Goal: Information Seeking & Learning: Learn about a topic

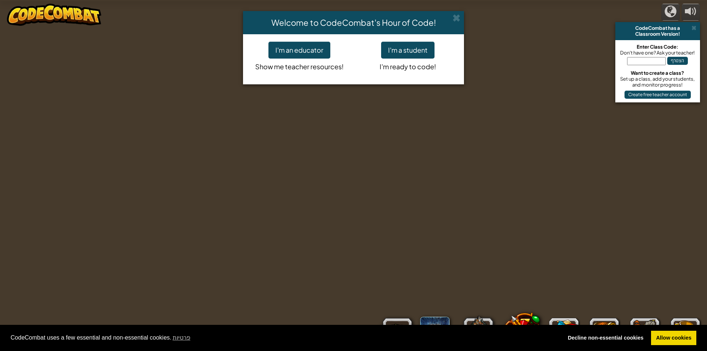
select select "he"
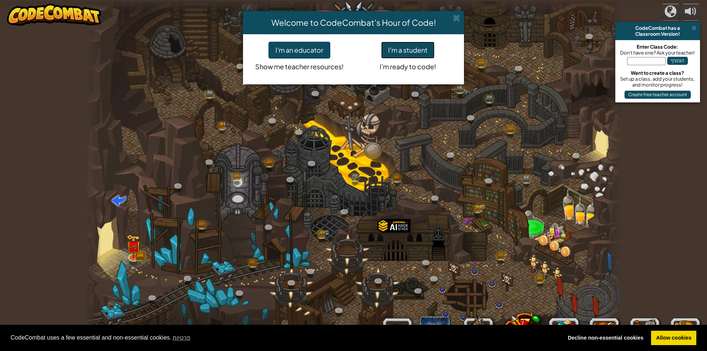
click at [388, 47] on button "I'm a student" at bounding box center [407, 50] width 53 height 17
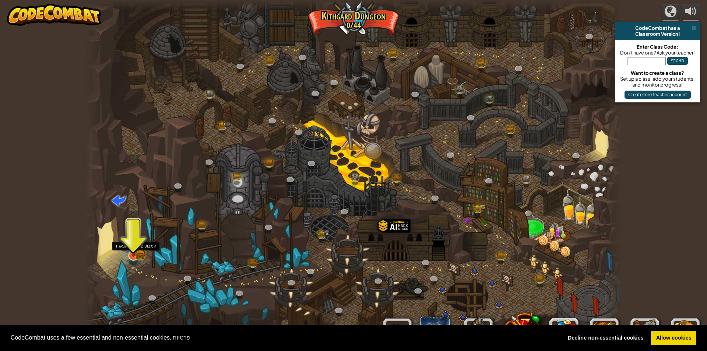
click at [136, 251] on img at bounding box center [133, 241] width 14 height 32
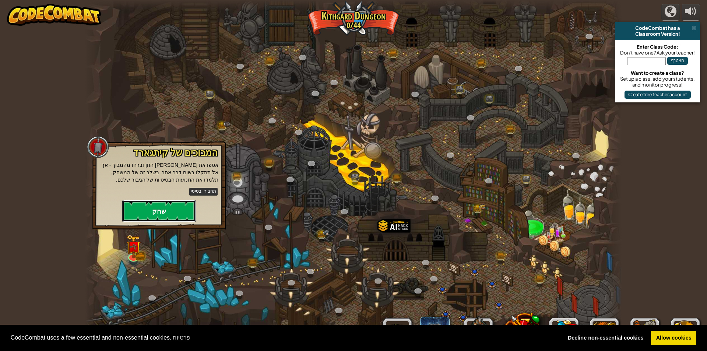
click at [155, 220] on button "שחק" at bounding box center [159, 211] width 74 height 22
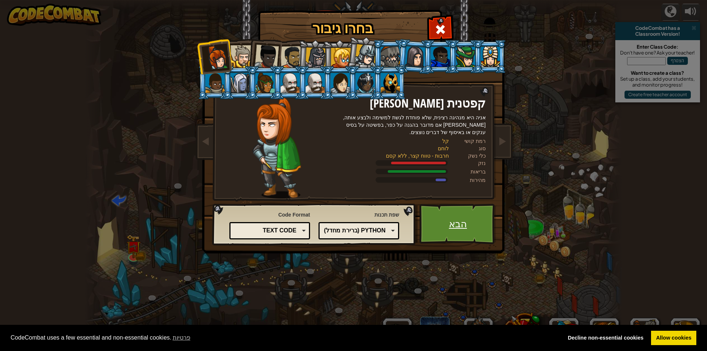
click at [442, 222] on link "הבא" at bounding box center [458, 224] width 77 height 41
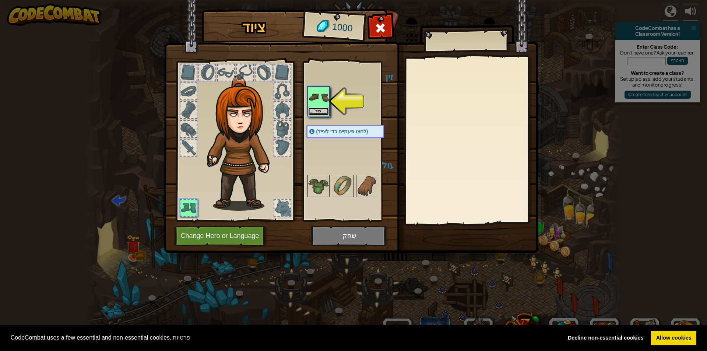
click at [320, 113] on button "צייד" at bounding box center [318, 112] width 21 height 8
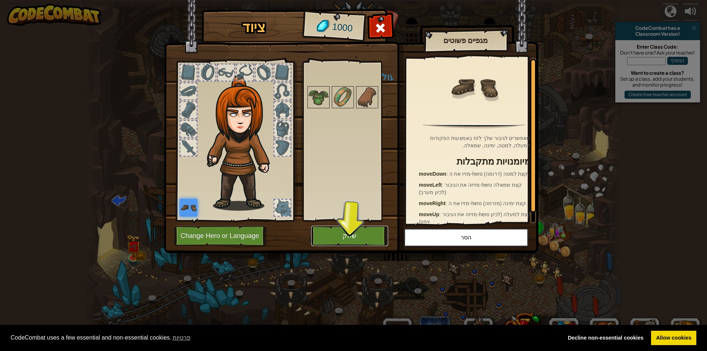
click at [348, 236] on button "שחק" at bounding box center [349, 236] width 77 height 20
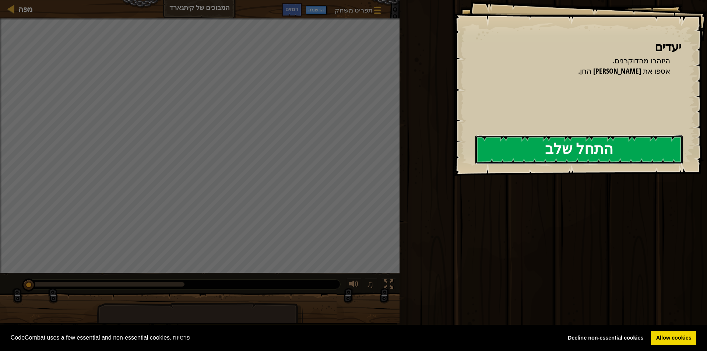
click at [517, 144] on button "התחל שלב" at bounding box center [579, 149] width 207 height 29
